Goal: Task Accomplishment & Management: Use online tool/utility

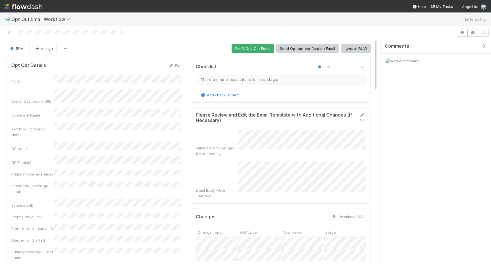
click at [346, 53] on button "Ignore [RUV]" at bounding box center [356, 49] width 30 height 10
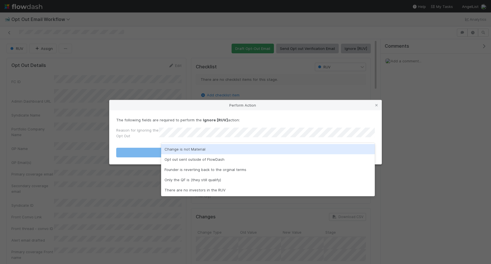
click at [233, 148] on div "Change is not Material" at bounding box center [267, 149] width 213 height 10
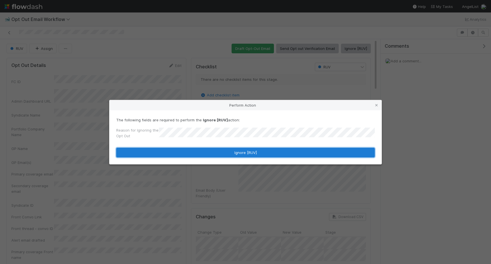
click at [233, 148] on button "Ignore [RUV]" at bounding box center [245, 153] width 258 height 10
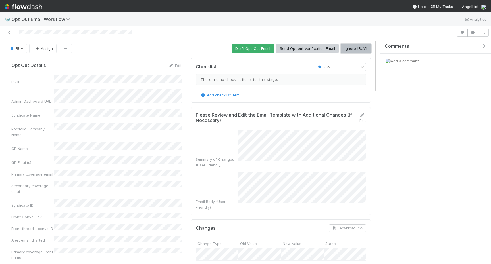
click at [350, 50] on button "Ignore [RUV]" at bounding box center [356, 49] width 30 height 10
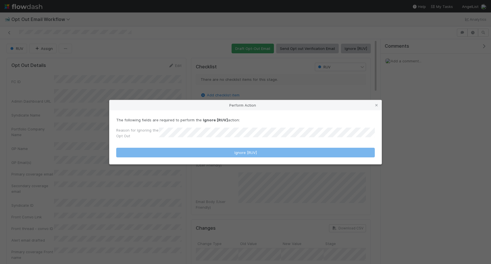
click at [216, 130] on div "Reason for Ignoring the Opt Out" at bounding box center [245, 134] width 258 height 14
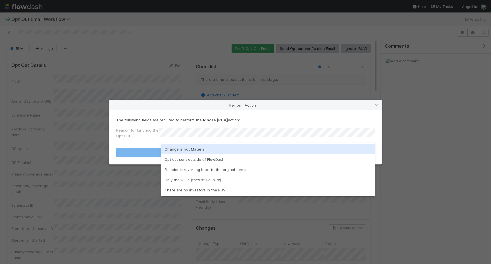
click at [186, 147] on div "Change is not Material" at bounding box center [267, 149] width 213 height 10
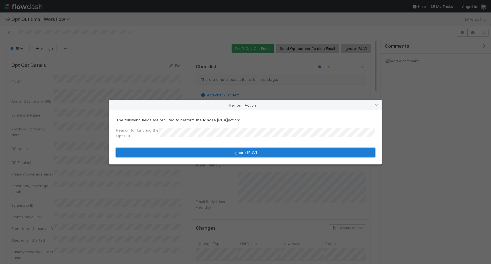
click at [184, 149] on button "Ignore [RUV]" at bounding box center [245, 153] width 258 height 10
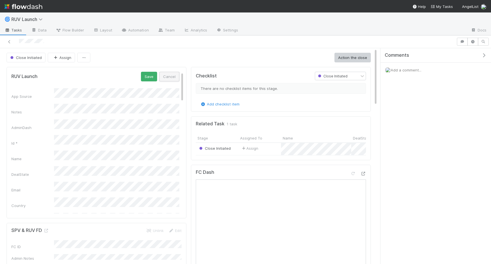
click at [171, 77] on button "Cancel" at bounding box center [169, 77] width 20 height 10
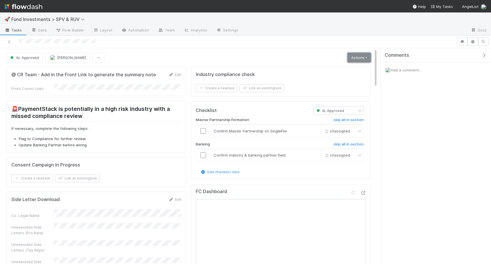
click at [351, 58] on link "Actions" at bounding box center [358, 58] width 23 height 10
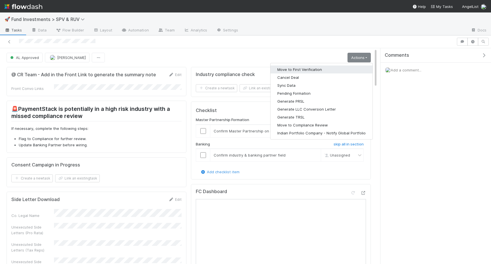
click at [314, 68] on button "Move to First Verification" at bounding box center [321, 70] width 102 height 8
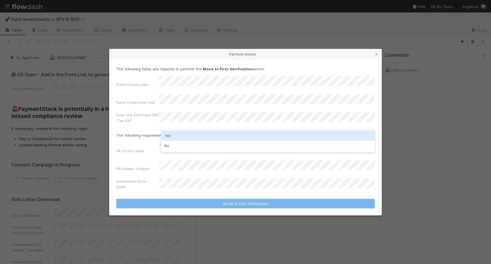
click at [185, 133] on div "Yes" at bounding box center [267, 136] width 213 height 10
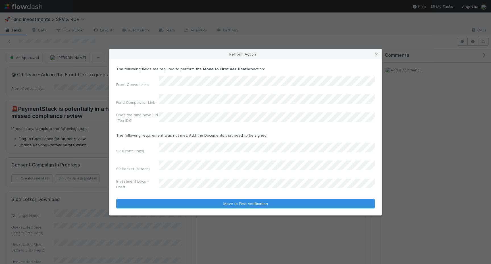
click at [192, 97] on div "Front Convo Links Fund Comptroller Link Does the fund have EIN (Tax ID)?" at bounding box center [245, 100] width 258 height 49
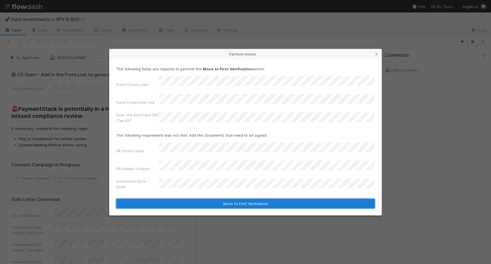
click at [178, 199] on button "Move to First Verification" at bounding box center [245, 204] width 258 height 10
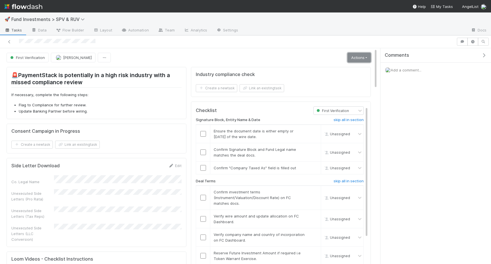
click at [358, 59] on link "Actions" at bounding box center [358, 58] width 23 height 10
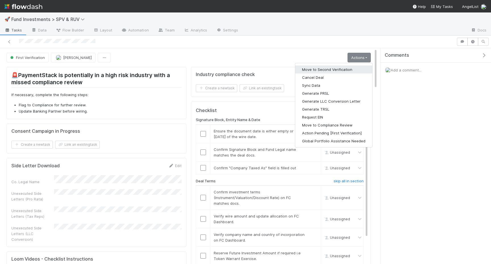
click at [322, 66] on button "Move to Second Verification" at bounding box center [333, 70] width 77 height 8
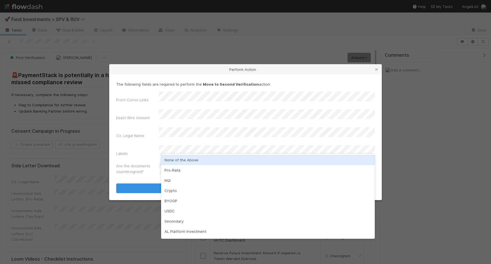
click at [181, 158] on div "None of the Above" at bounding box center [267, 160] width 213 height 10
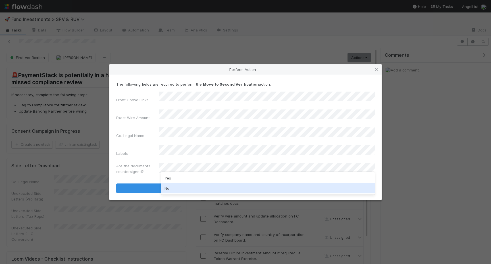
click at [171, 188] on div "No" at bounding box center [267, 188] width 213 height 10
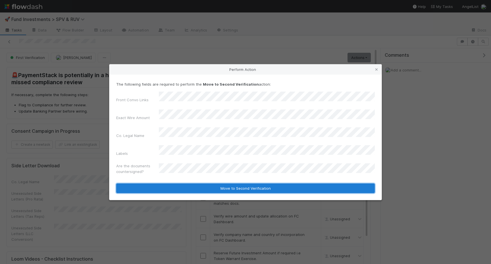
click at [171, 184] on button "Move to Second Verification" at bounding box center [245, 189] width 258 height 10
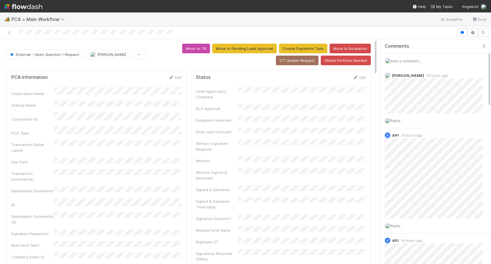
click at [408, 59] on span "Add a comment..." at bounding box center [405, 61] width 31 height 5
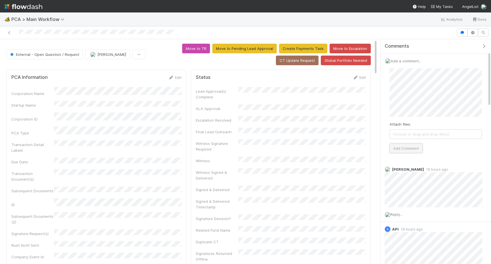
click at [405, 149] on button "Add Comment" at bounding box center [405, 149] width 33 height 10
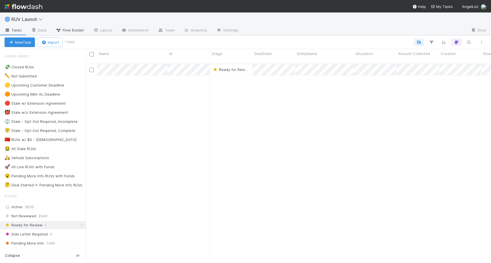
scroll to position [204, 405]
click at [37, 16] on span "RUV Launch" at bounding box center [28, 19] width 34 height 6
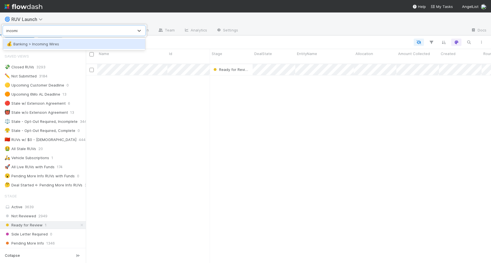
type input "incoming"
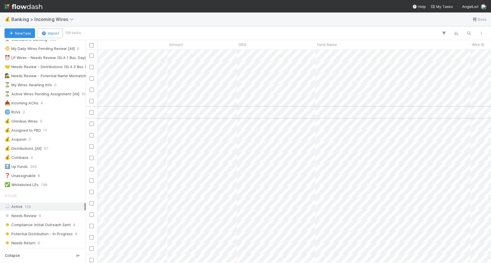
scroll to position [0, 256]
click at [441, 33] on icon "button" at bounding box center [444, 33] width 6 height 5
click at [382, 49] on button "Add Filter" at bounding box center [356, 50] width 170 height 8
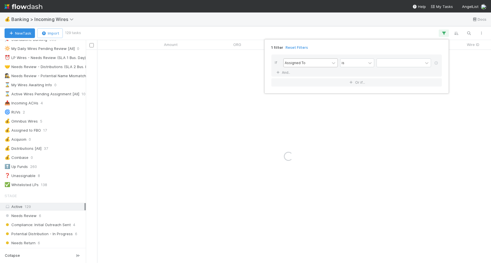
click at [312, 61] on div "Assigned To" at bounding box center [306, 63] width 46 height 8
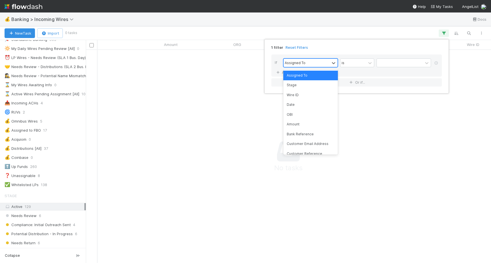
scroll to position [213, 405]
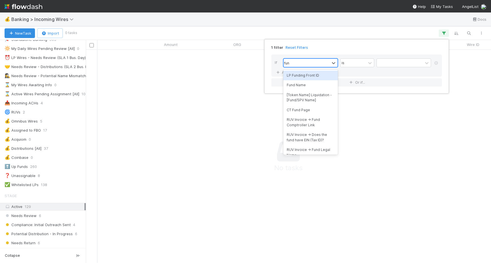
type input "fund"
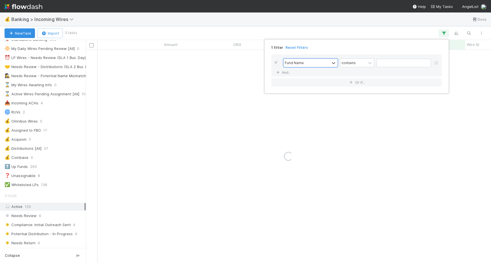
click at [391, 58] on div "If option Fund Name, selected. 0 results available. Select is focused ,type to …" at bounding box center [356, 66] width 170 height 22
click at [387, 65] on input "text" at bounding box center [403, 63] width 55 height 9
type input "roll up"
click at [313, 31] on div "1 filter Reset Filters If Fund Name contains roll up And.. Or if..." at bounding box center [245, 131] width 491 height 263
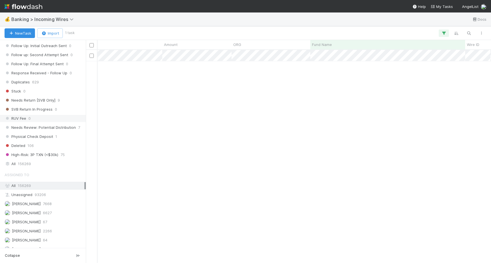
scroll to position [347, 0]
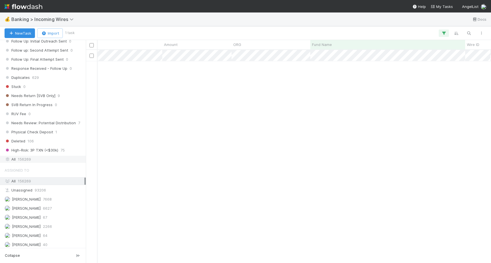
click at [22, 160] on span "156269" at bounding box center [24, 159] width 13 height 7
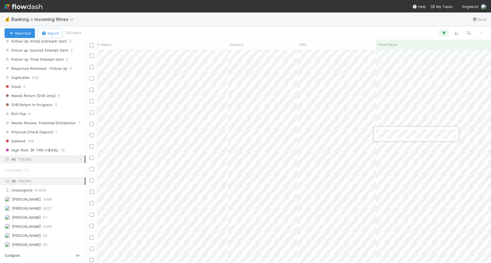
click at [342, 28] on div at bounding box center [245, 131] width 491 height 263
click at [355, 40] on div at bounding box center [245, 131] width 491 height 263
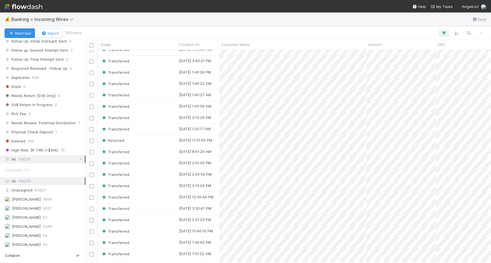
scroll to position [131, 170]
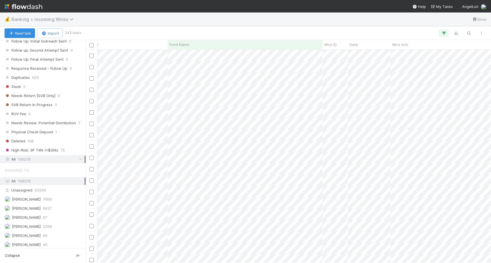
click at [64, 20] on span "Banking > Incoming Wires" at bounding box center [43, 19] width 65 height 6
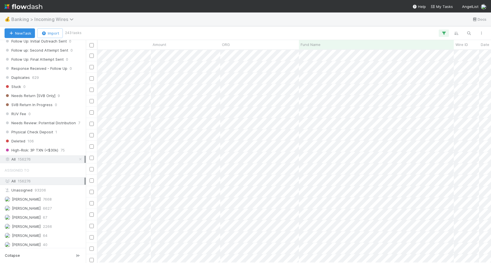
click at [43, 21] on span "Banking > Incoming Wires" at bounding box center [43, 19] width 65 height 6
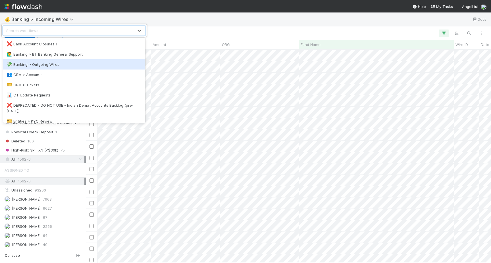
click at [38, 62] on div "💸 Banking > Outgoing Wires" at bounding box center [74, 65] width 135 height 6
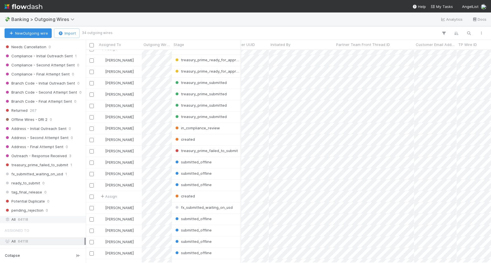
click at [18, 219] on span "64118" at bounding box center [23, 219] width 10 height 7
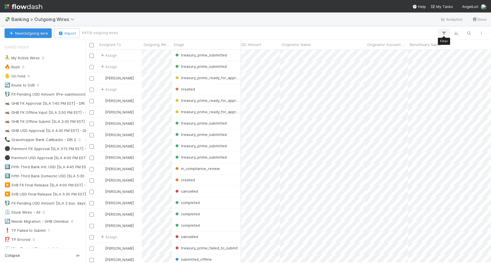
click at [445, 32] on icon "button" at bounding box center [444, 33] width 6 height 5
click at [332, 54] on button "Add Filter" at bounding box center [356, 50] width 170 height 8
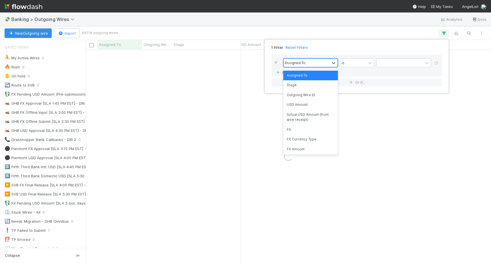
click at [309, 60] on div "Assigned To" at bounding box center [306, 63] width 46 height 8
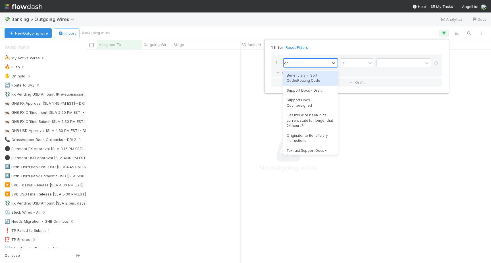
type input "ori"
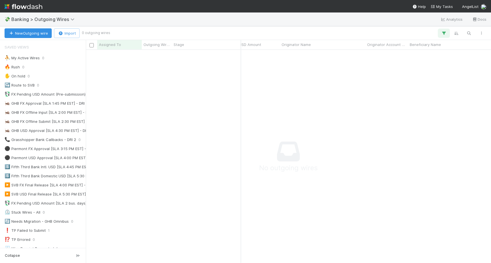
click at [446, 32] on icon "button" at bounding box center [444, 33] width 6 height 5
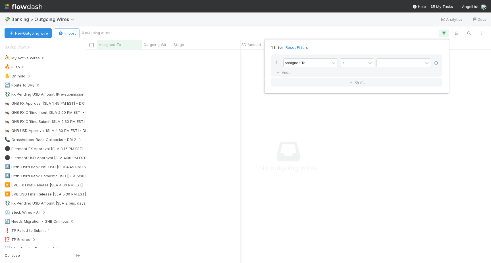
click at [433, 61] on icon at bounding box center [436, 62] width 6 height 3
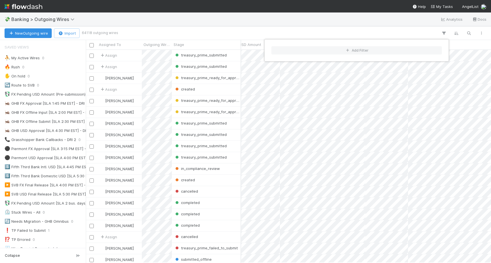
click at [345, 26] on div "Add Filter" at bounding box center [245, 131] width 491 height 263
click at [446, 32] on div "Add Filter" at bounding box center [245, 131] width 491 height 263
click at [444, 32] on icon "button" at bounding box center [444, 33] width 6 height 5
click at [343, 52] on button "Add Filter" at bounding box center [356, 50] width 170 height 8
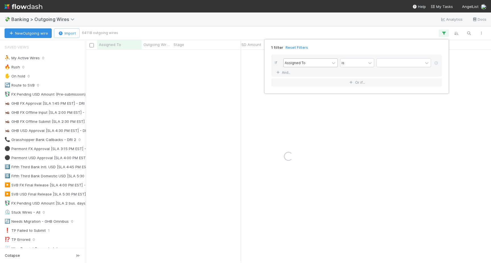
click at [315, 62] on div "Assigned To" at bounding box center [306, 63] width 46 height 8
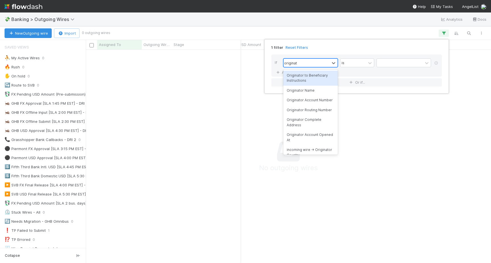
type input "originator"
click at [296, 89] on div "Originator Name" at bounding box center [310, 91] width 55 height 10
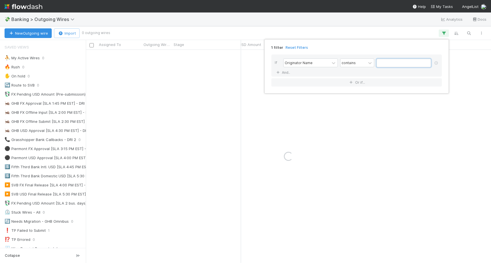
click at [380, 66] on input "text" at bounding box center [403, 63] width 55 height 9
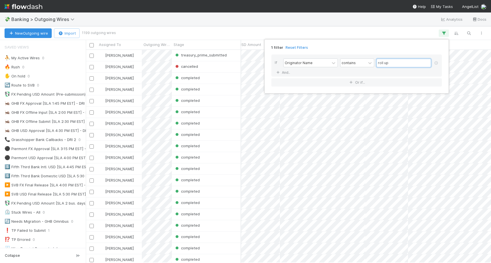
type input "roll up"
click at [373, 34] on div "1 filter Reset Filters If Originator Name contains roll up And.. Or if..." at bounding box center [245, 131] width 491 height 263
